Goal: Information Seeking & Learning: Learn about a topic

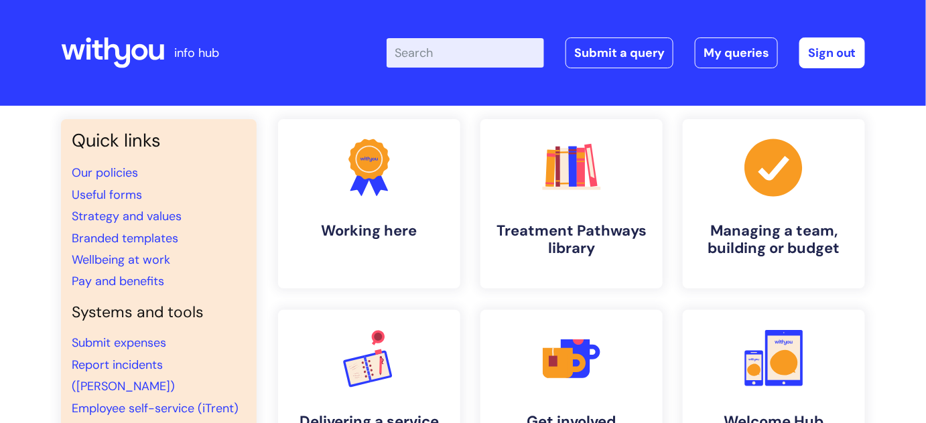
click at [463, 64] on input "Enter your search term here..." at bounding box center [465, 52] width 157 height 29
type input "EDI"
click button "Search" at bounding box center [0, 0] width 0 height 0
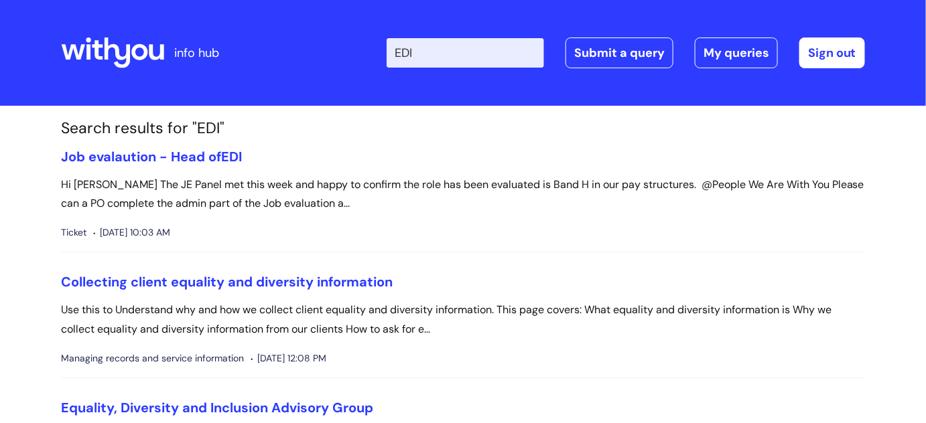
click at [474, 38] on input "EDI" at bounding box center [465, 52] width 157 height 29
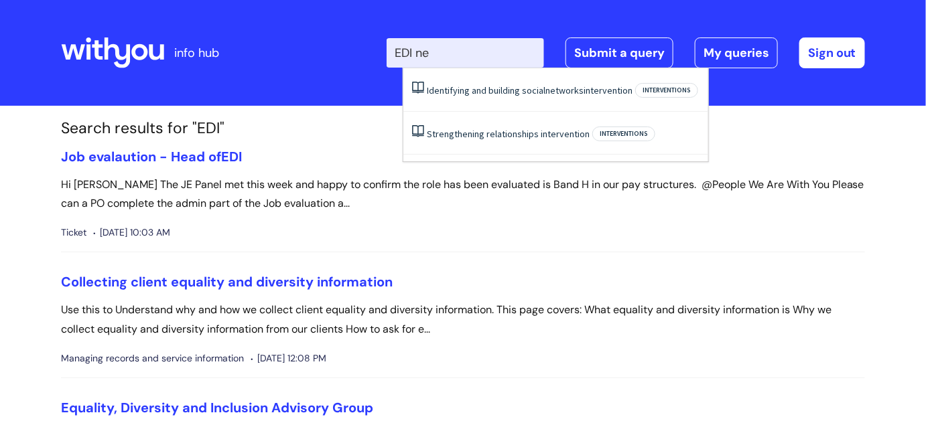
type input "EDI n"
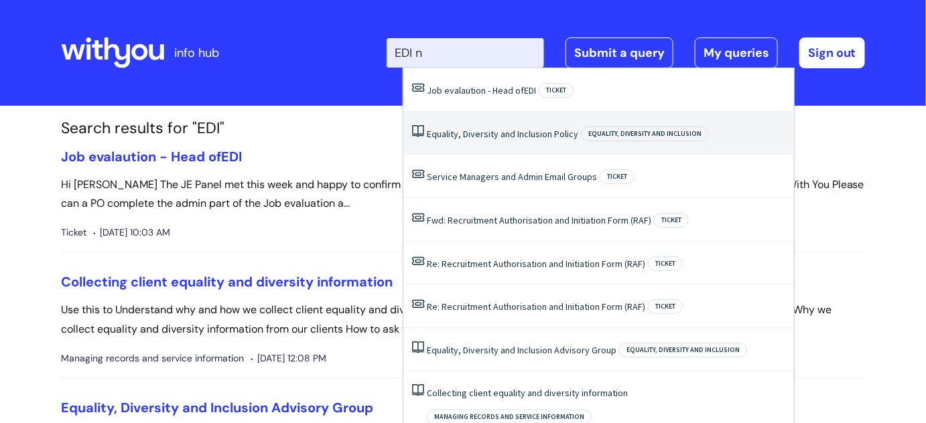
click at [539, 137] on link "Equality, Diversity and Inclusion Policy" at bounding box center [502, 134] width 151 height 12
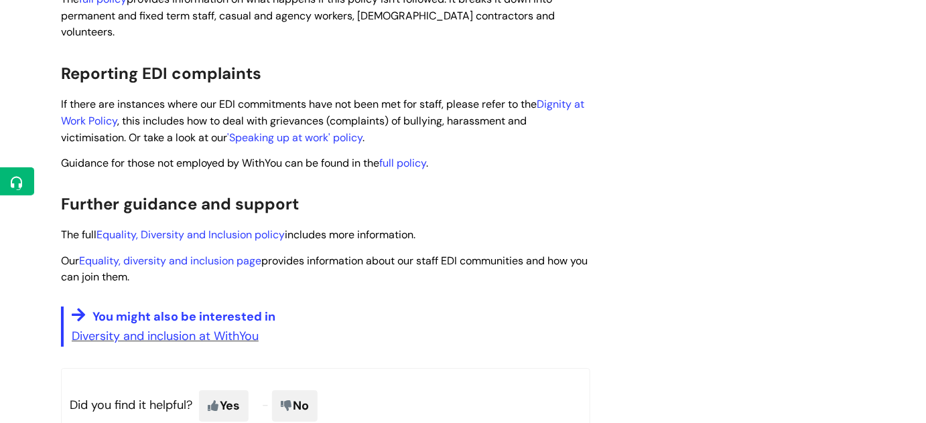
scroll to position [1471, 0]
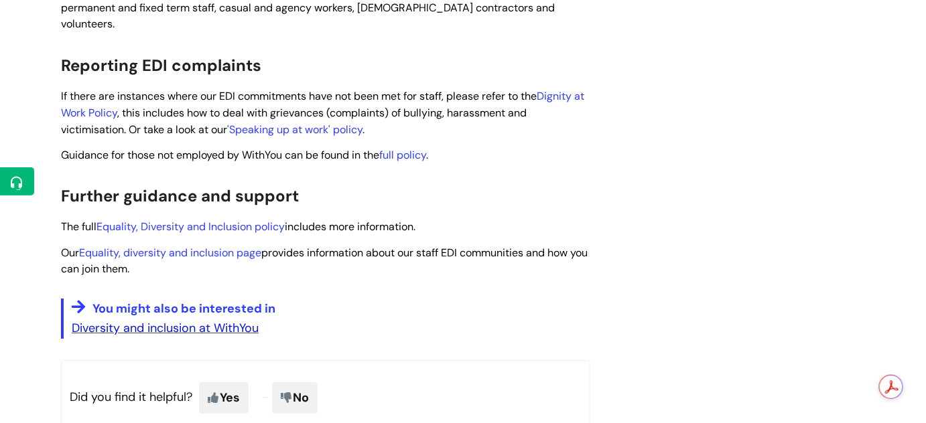
click at [158, 320] on link "Diversity and inclusion at WithYou" at bounding box center [165, 328] width 187 height 16
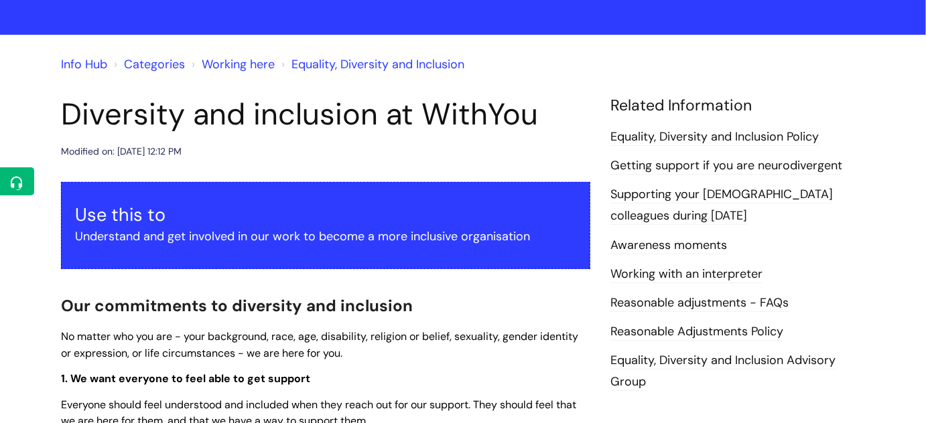
scroll to position [74, 0]
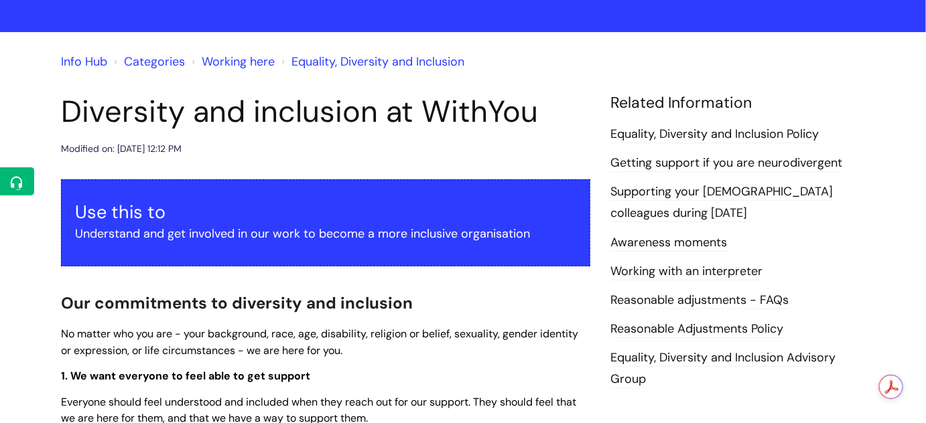
click at [690, 350] on link "Equality, Diversity and Inclusion Advisory Group" at bounding box center [722, 369] width 225 height 39
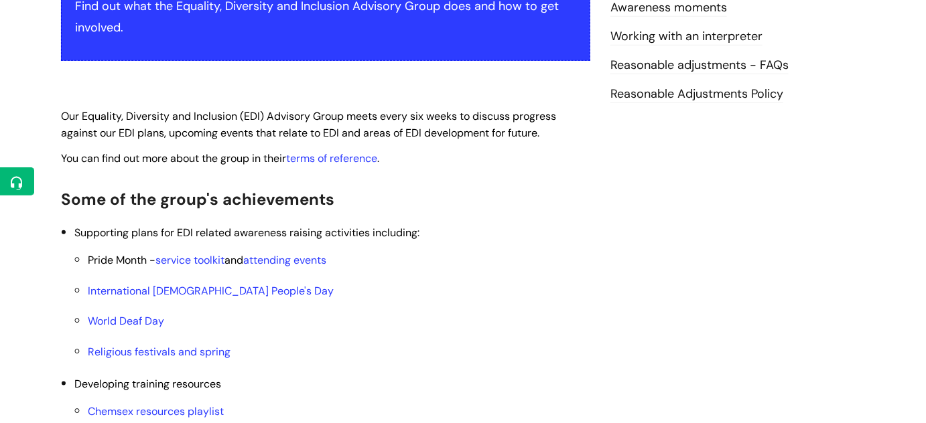
scroll to position [341, 0]
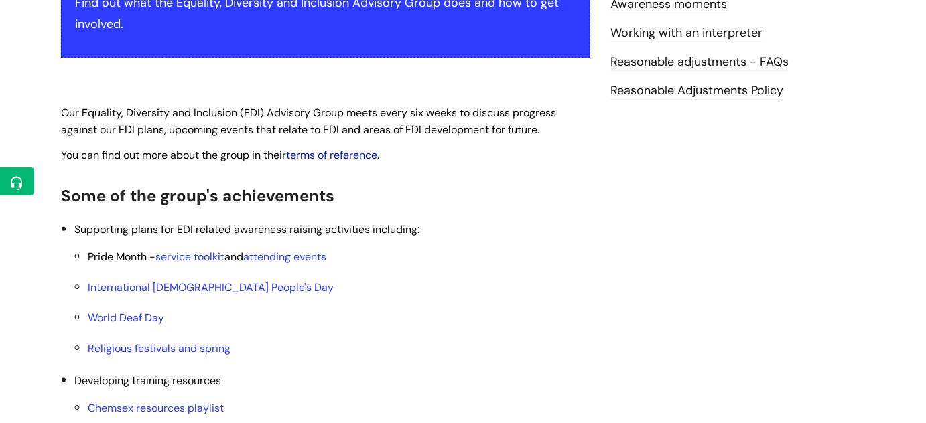
click at [354, 155] on link "terms of reference" at bounding box center [331, 155] width 91 height 14
